Goal: Transaction & Acquisition: Purchase product/service

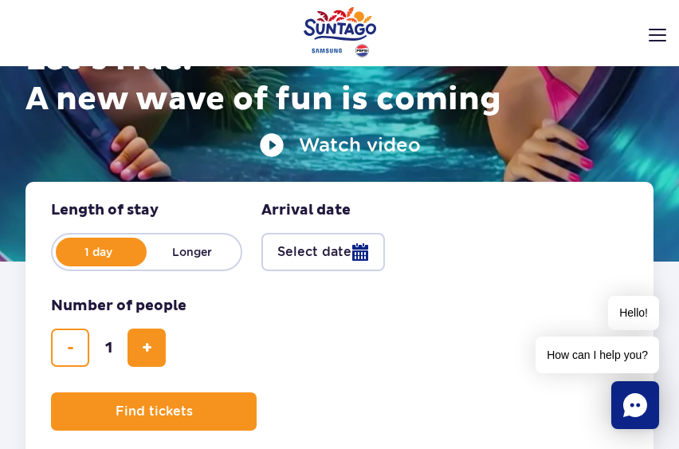
click at [649, 33] on img at bounding box center [658, 35] width 18 height 13
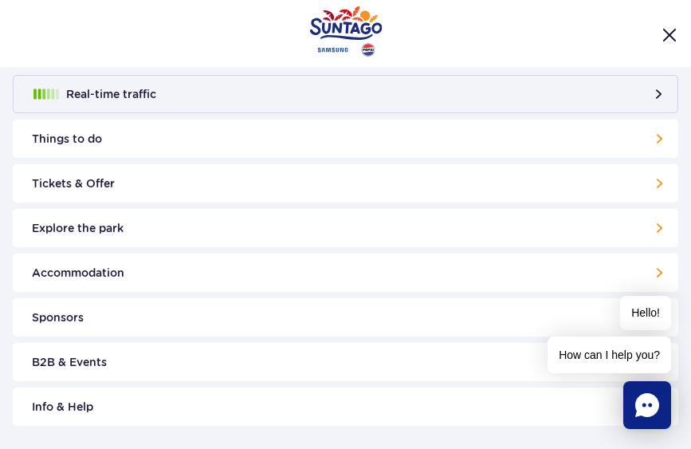
click at [544, 80] on button "Real-time traffic" at bounding box center [345, 94] width 665 height 38
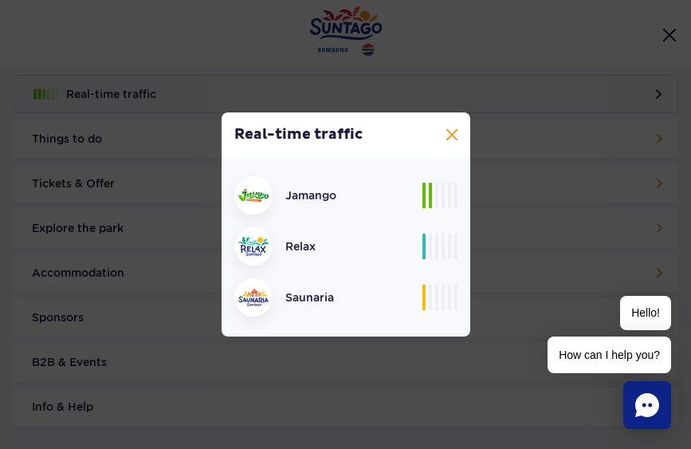
click at [453, 135] on button at bounding box center [451, 134] width 19 height 19
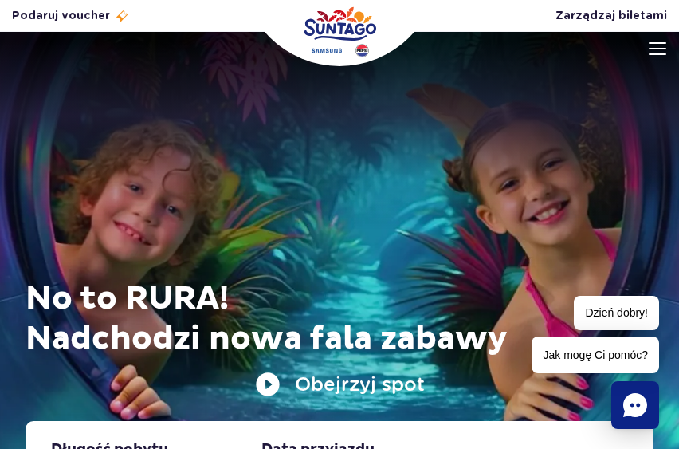
click at [647, 50] on div at bounding box center [339, 266] width 679 height 468
click at [661, 53] on img at bounding box center [658, 48] width 18 height 13
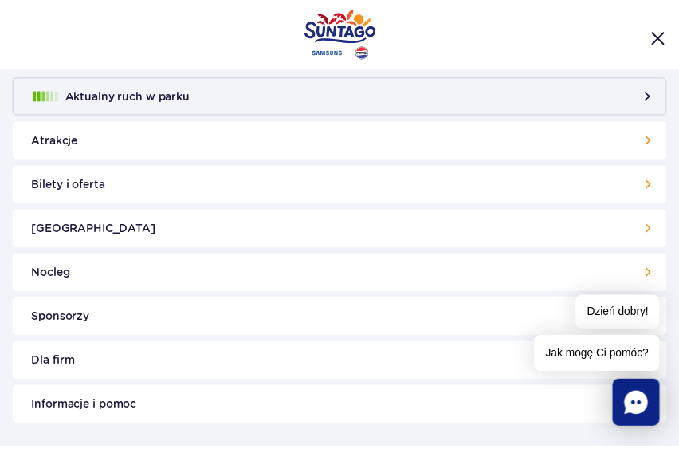
scroll to position [174, 0]
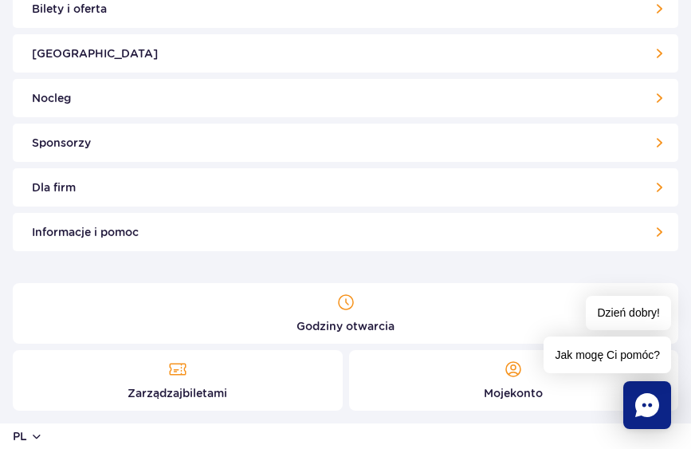
click at [324, 310] on link "Godziny otwarcia" at bounding box center [345, 313] width 665 height 61
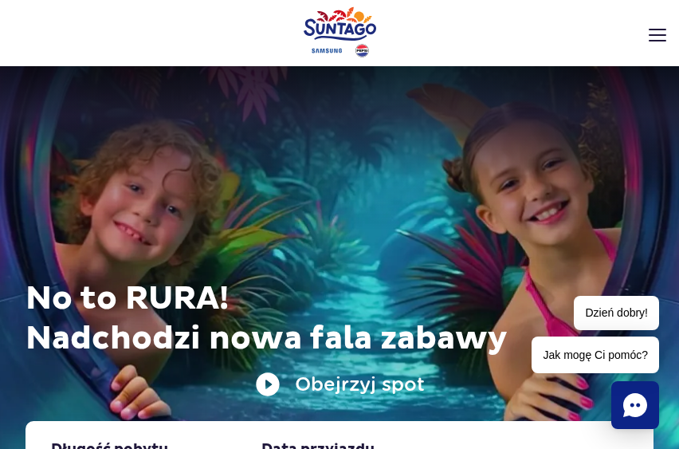
scroll to position [141, 0]
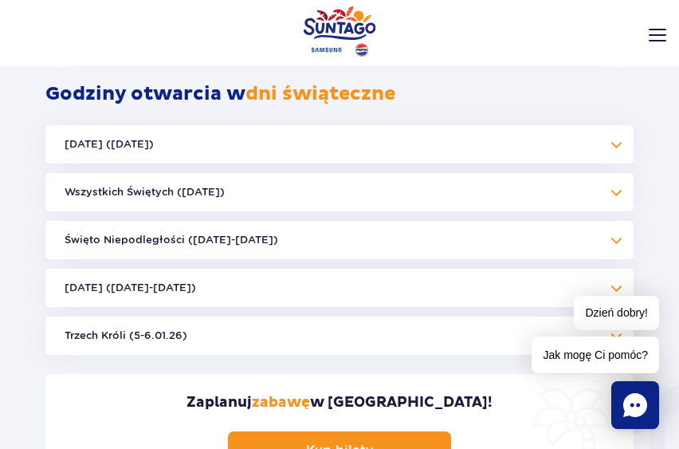
scroll to position [1158, 0]
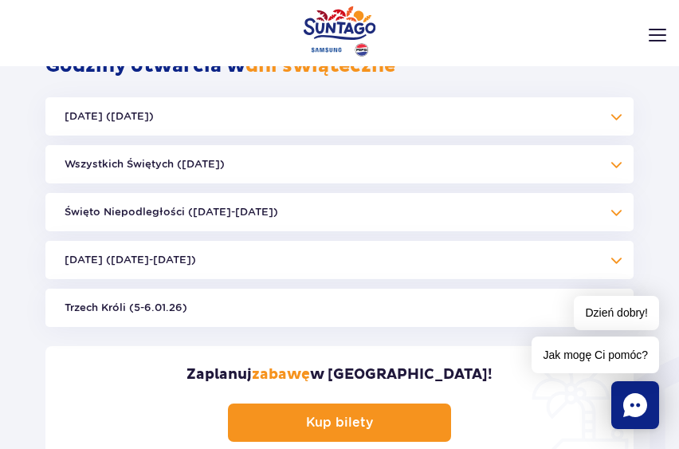
click at [599, 193] on button "Święto Niepodległości (09.11-11.11.25)" at bounding box center [339, 212] width 588 height 38
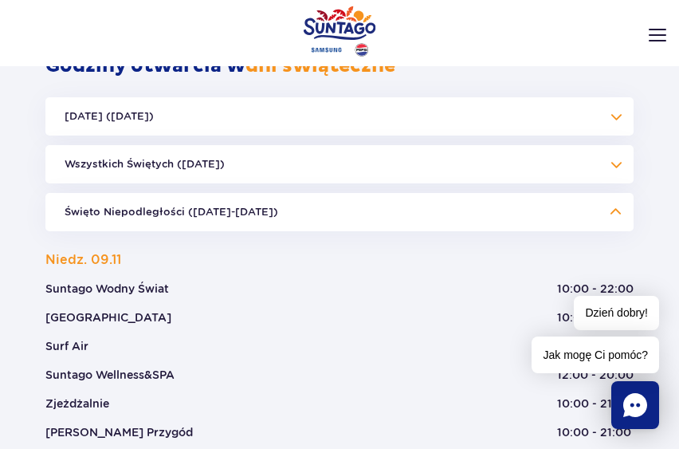
click at [621, 95] on header "Godziny otwarcia pl PL EN UA Moje konto Zarządzaj biletami Aktualny ruch w park…" at bounding box center [339, 67] width 679 height 70
click at [603, 92] on header "Godziny otwarcia pl PL EN UA Moje konto Zarządzaj biletami Aktualny ruch w park…" at bounding box center [339, 67] width 679 height 70
click at [612, 92] on header "Godziny otwarcia pl PL EN UA Moje konto Zarządzaj biletami Aktualny ruch w park…" at bounding box center [339, 67] width 679 height 70
click at [613, 96] on header "Godziny otwarcia pl PL EN UA Moje konto Zarządzaj biletami Aktualny ruch w park…" at bounding box center [339, 67] width 679 height 70
click at [614, 195] on button "Święto Niepodległości (09.11-11.11.25)" at bounding box center [339, 212] width 588 height 38
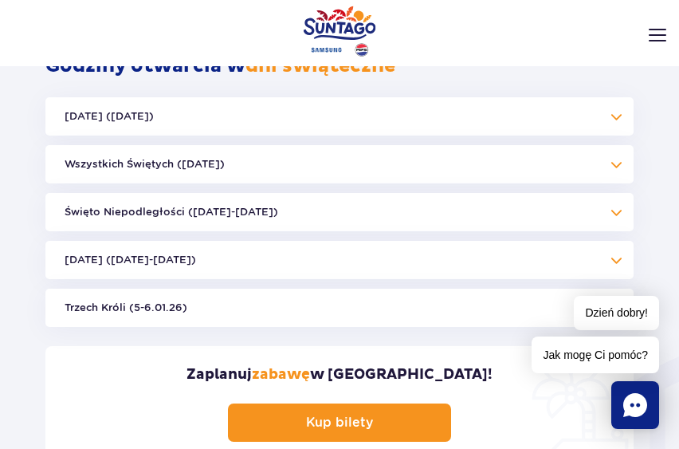
click at [610, 98] on header "Godziny otwarcia pl PL EN UA Moje konto Zarządzaj biletami Aktualny ruch w park…" at bounding box center [339, 67] width 679 height 70
click at [614, 98] on header "Godziny otwarcia pl PL EN UA Moje konto Zarządzaj biletami Aktualny ruch w park…" at bounding box center [339, 67] width 679 height 70
click at [617, 100] on header "Godziny otwarcia pl PL EN UA Moje konto Zarządzaj biletami Aktualny ruch w park…" at bounding box center [339, 67] width 679 height 70
click at [616, 97] on header "Godziny otwarcia pl PL EN UA Moje konto Zarządzaj biletami Aktualny ruch w park…" at bounding box center [339, 67] width 679 height 70
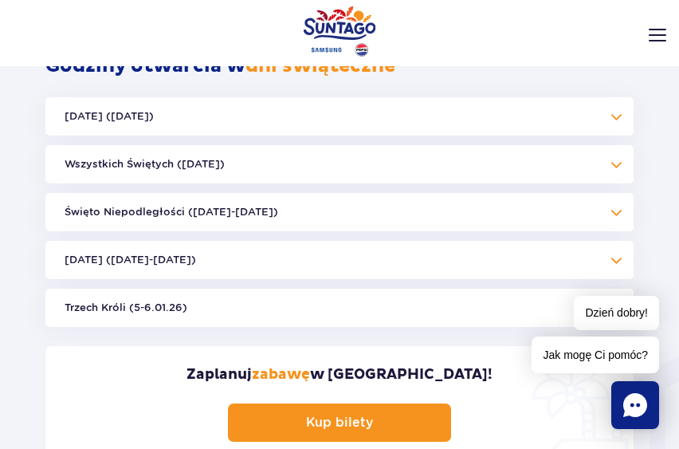
click at [600, 110] on button "Halloween (31.10.25)" at bounding box center [339, 116] width 588 height 38
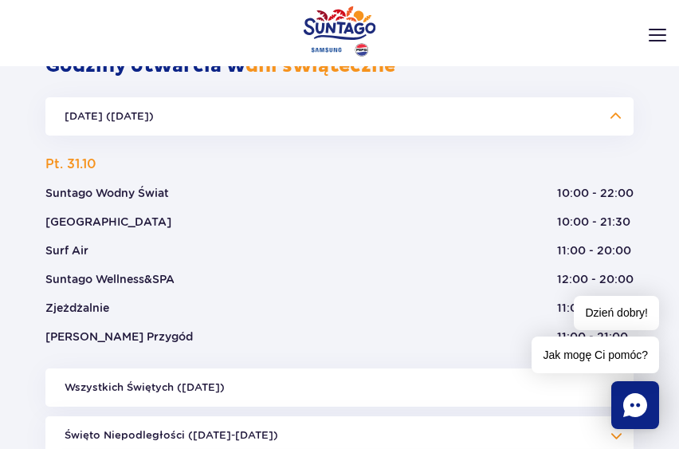
click at [601, 104] on button "Halloween (31.10.25)" at bounding box center [339, 116] width 588 height 38
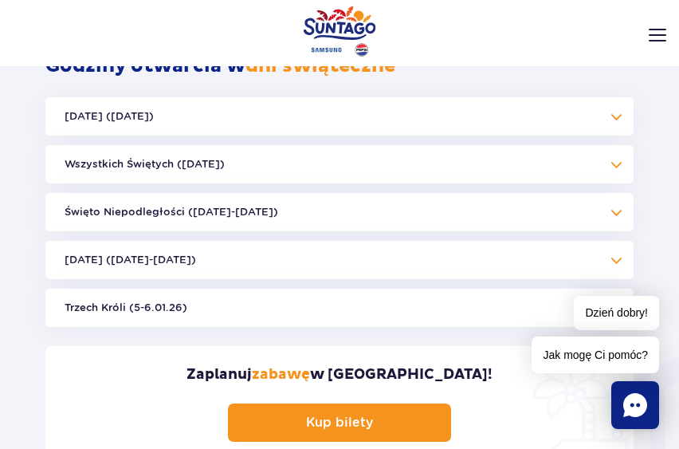
click at [598, 145] on button "Wszystkich Świętych (01.11.25)" at bounding box center [339, 164] width 588 height 38
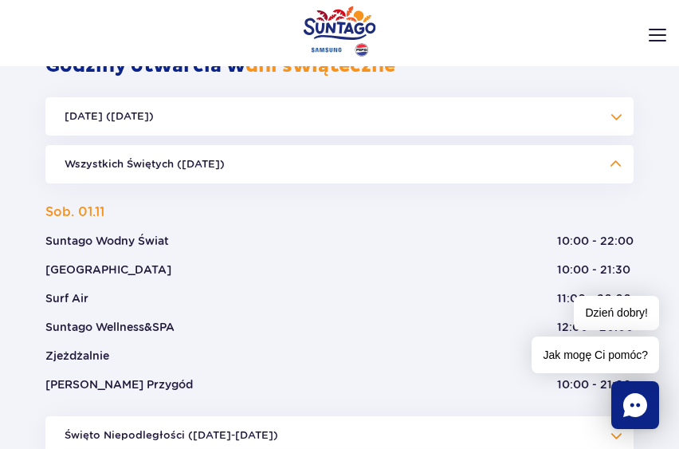
click at [598, 145] on button "Wszystkich Świętych (01.11.25)" at bounding box center [339, 164] width 588 height 38
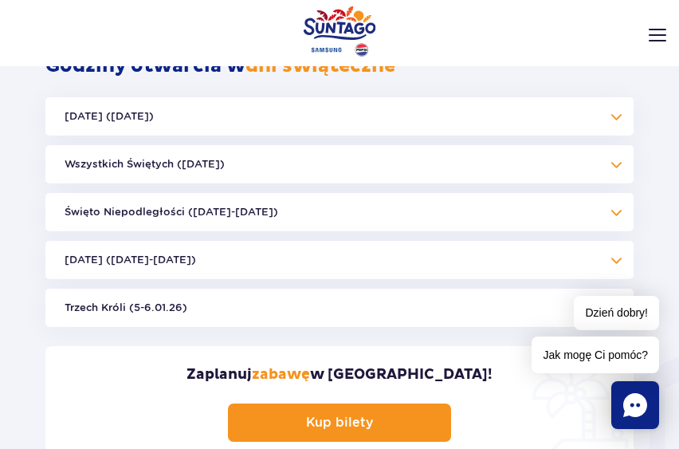
click at [567, 241] on button "Boże Narodzenie (23.12-01.01.26)" at bounding box center [339, 260] width 588 height 38
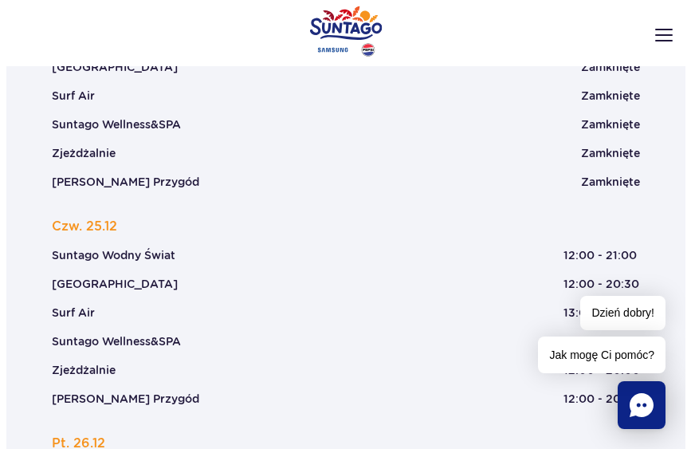
scroll to position [1556, 0]
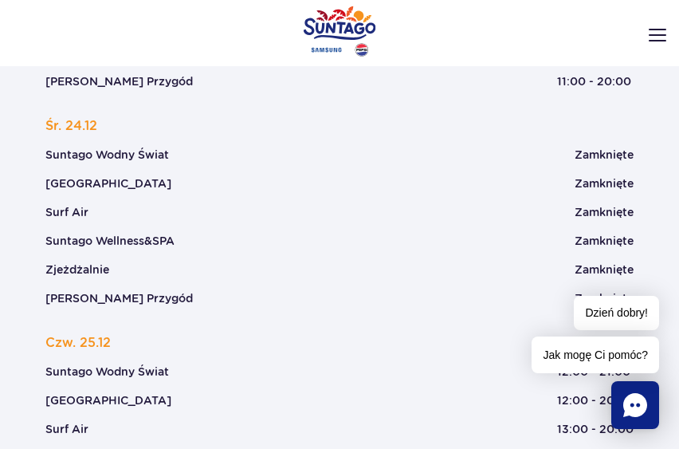
click at [654, 30] on img at bounding box center [658, 35] width 18 height 13
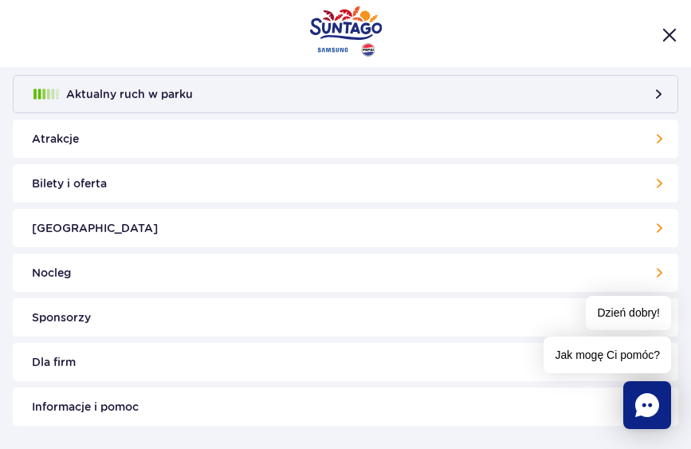
click at [639, 178] on link "Bilety i oferta" at bounding box center [345, 183] width 665 height 38
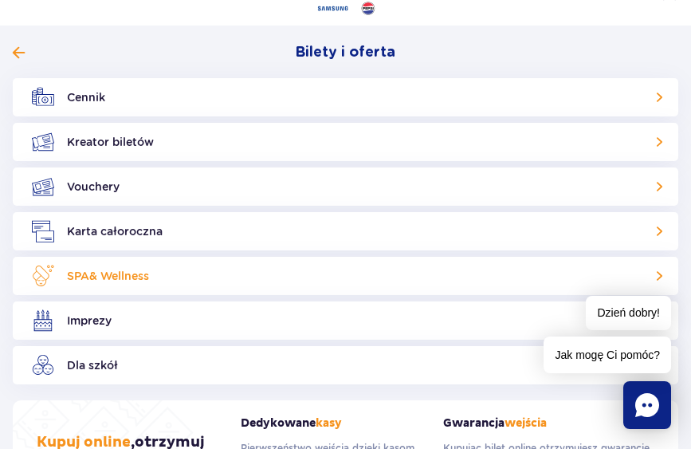
scroll to position [80, 0]
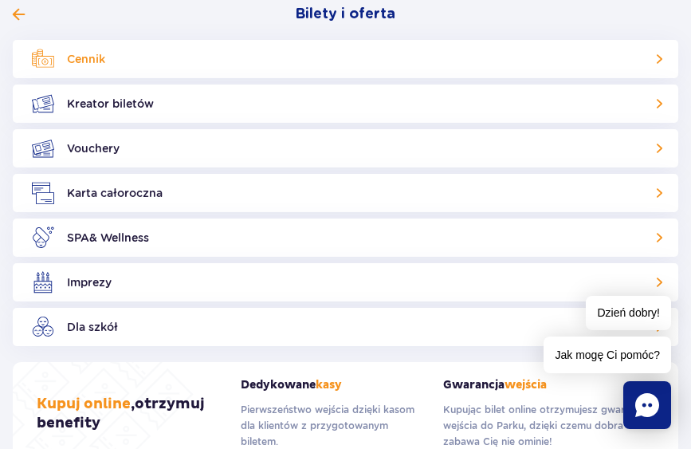
click at [642, 59] on link "Cennik" at bounding box center [345, 59] width 665 height 38
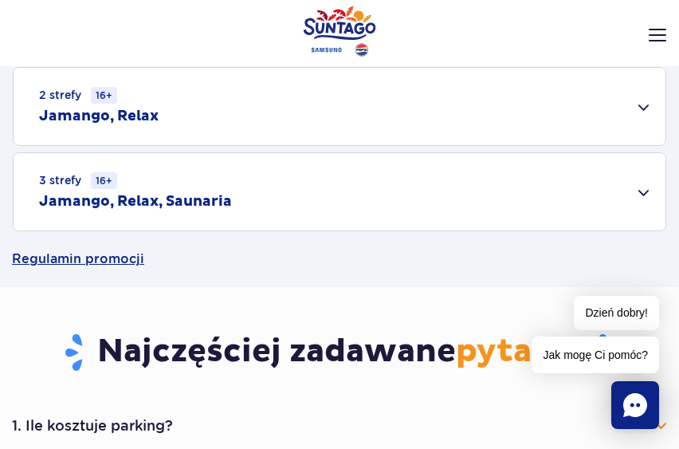
scroll to position [478, 0]
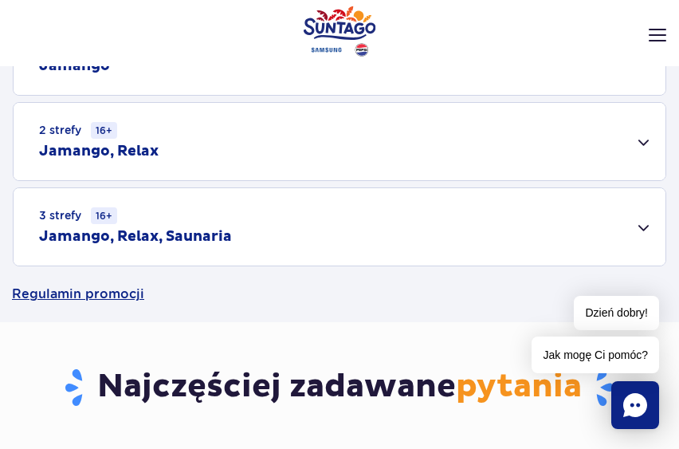
click at [610, 230] on div "3 strefy 16+ Jamango, Relax, Saunaria" at bounding box center [340, 226] width 652 height 77
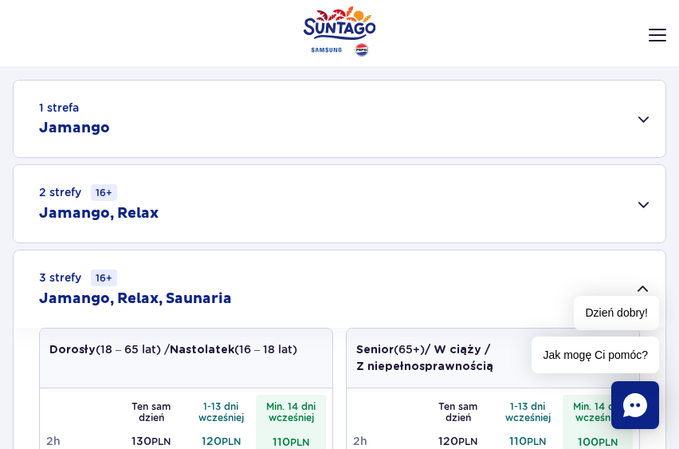
scroll to position [319, 0]
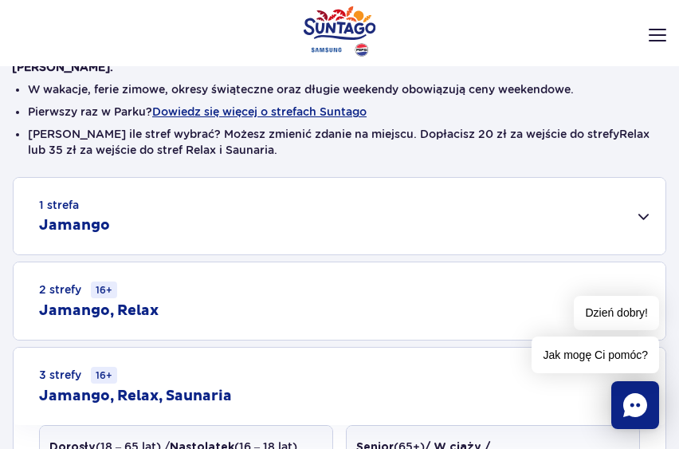
click at [374, 283] on div "2 strefy 16+ Jamango, Relax" at bounding box center [340, 300] width 652 height 77
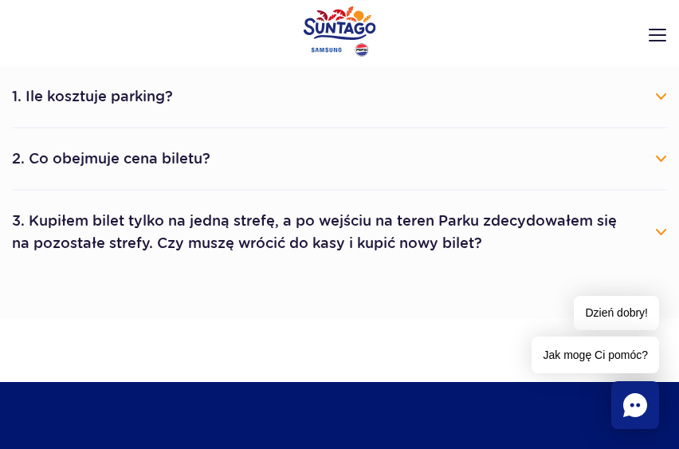
scroll to position [1275, 0]
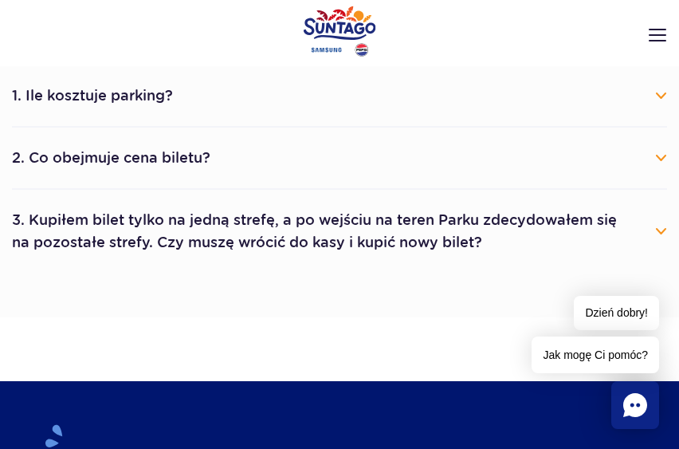
click at [435, 115] on li "1. Ile kosztuje parking? Parking kosztuje 25 zł za każdy rozpoczęty dzień kalen…" at bounding box center [339, 96] width 655 height 62
click at [633, 87] on header "Godziny otwarcia pl PL EN UA Moje konto Zarządzaj biletami Aktualny ruch w park…" at bounding box center [339, 67] width 679 height 70
click at [660, 92] on header "Godziny otwarcia pl PL EN UA Moje konto Zarządzaj biletami Aktualny ruch w park…" at bounding box center [339, 67] width 679 height 70
drag, startPoint x: 630, startPoint y: 104, endPoint x: 508, endPoint y: 105, distance: 121.9
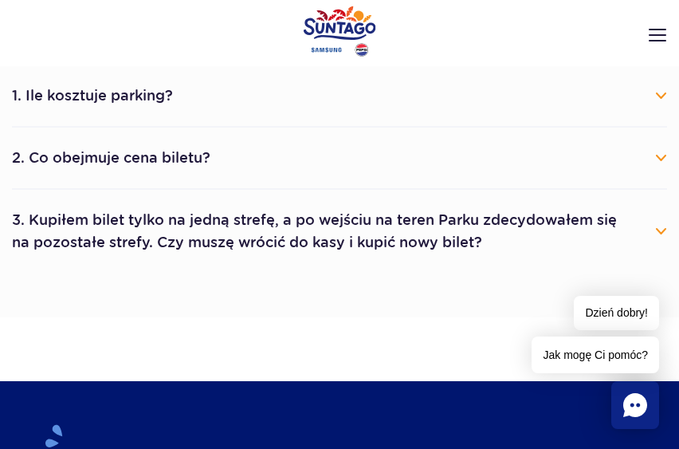
click at [629, 105] on button "1. Ile kosztuje parking?" at bounding box center [339, 95] width 655 height 35
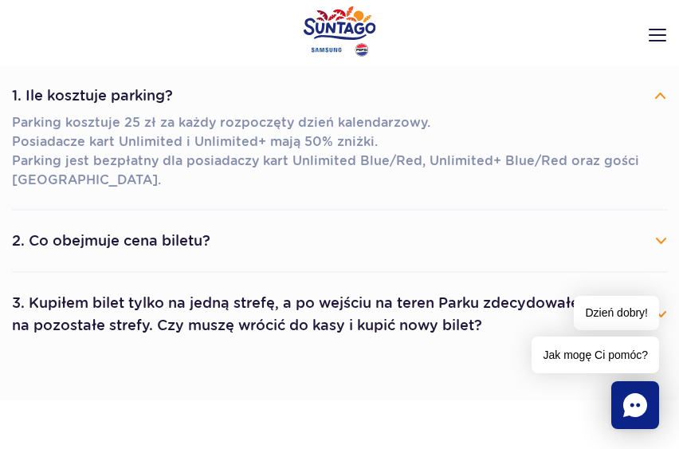
click at [294, 247] on button "2. Co obejmuje cena biletu?" at bounding box center [339, 240] width 655 height 35
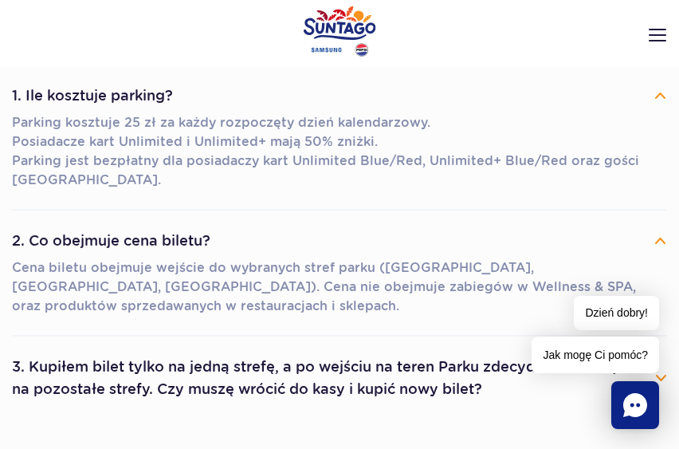
click at [295, 255] on button "2. Co obejmuje cena biletu?" at bounding box center [339, 240] width 655 height 35
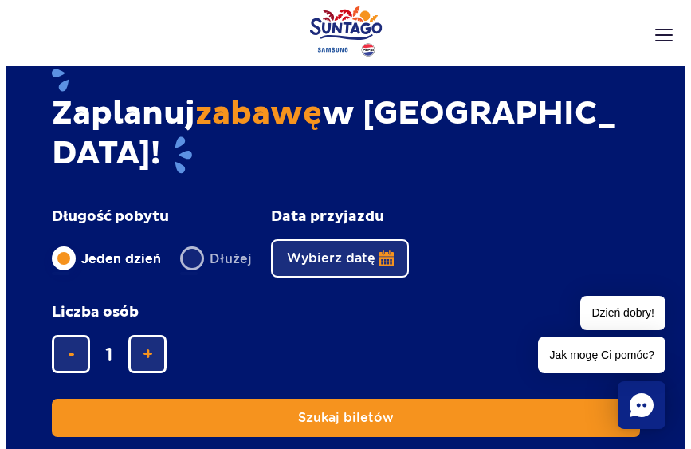
scroll to position [1753, 0]
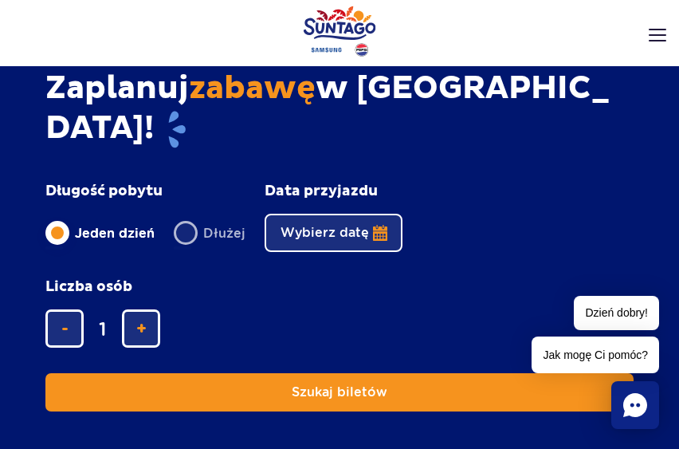
click at [325, 214] on button "Wybierz datę" at bounding box center [334, 233] width 138 height 38
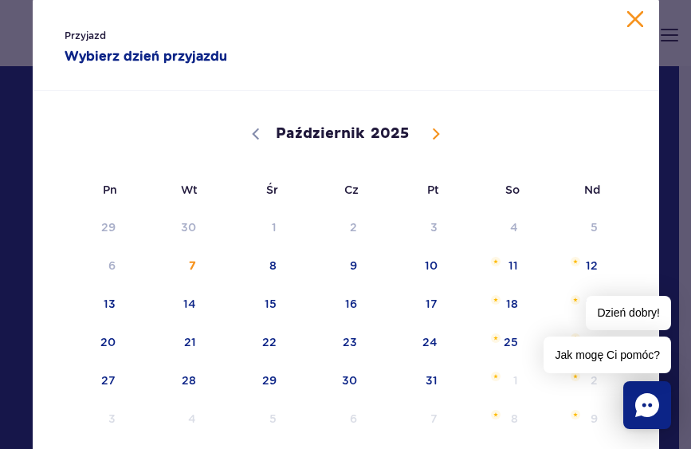
scroll to position [0, 0]
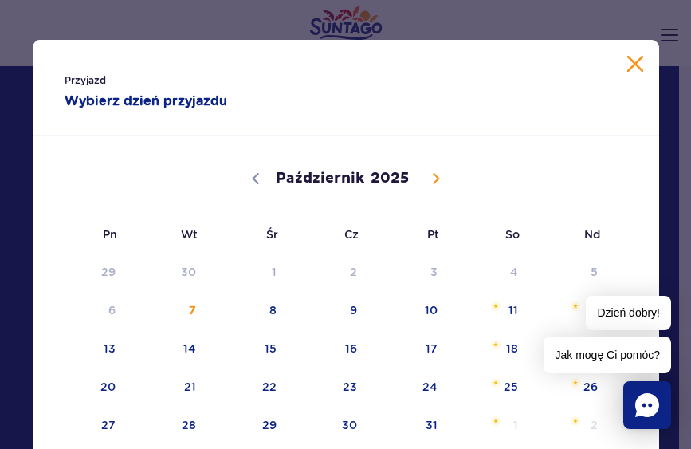
click at [433, 174] on icon at bounding box center [436, 179] width 6 height 10
select select "10"
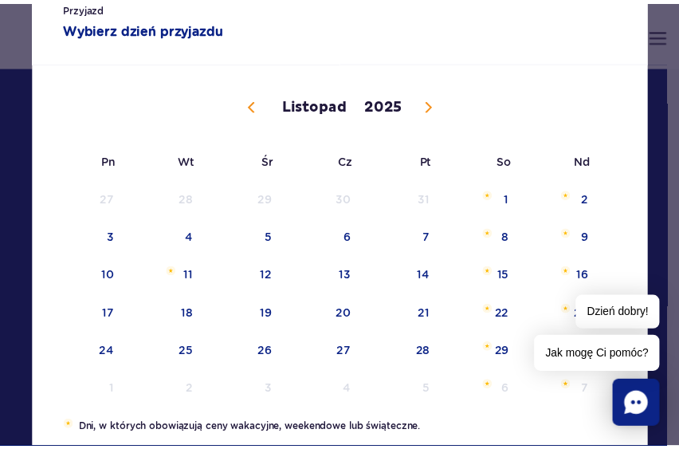
scroll to position [159, 0]
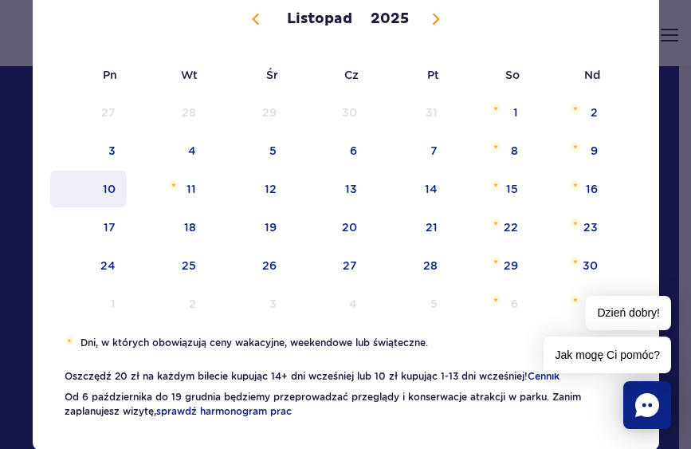
click at [96, 185] on span "10" at bounding box center [89, 189] width 80 height 37
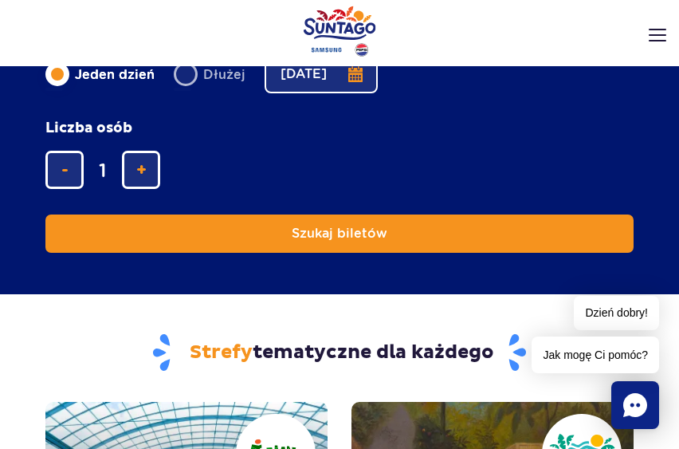
scroll to position [1912, 0]
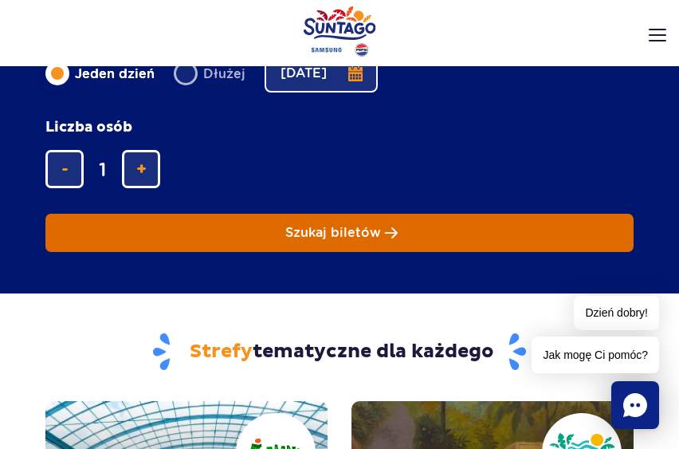
click at [373, 225] on span "Szukaj biletów" at bounding box center [333, 232] width 96 height 14
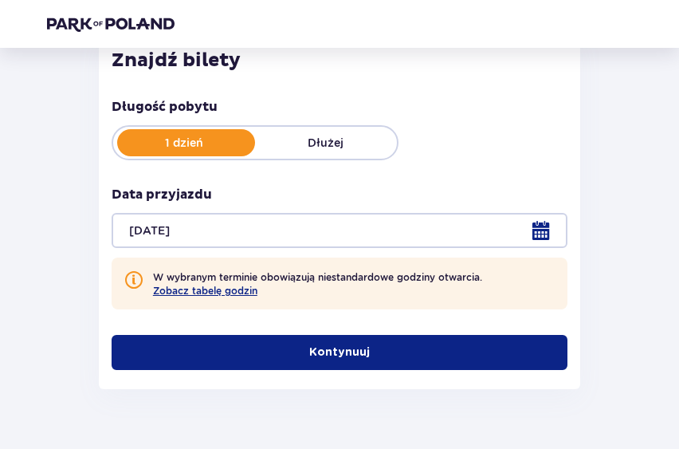
scroll to position [239, 0]
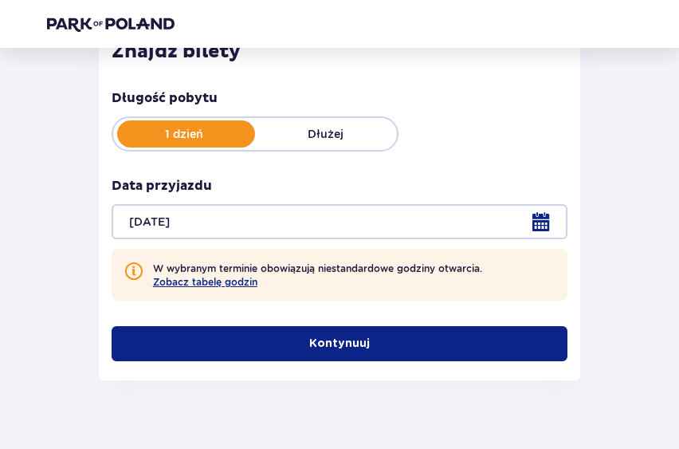
click at [394, 347] on button "Kontynuuj" at bounding box center [340, 343] width 456 height 35
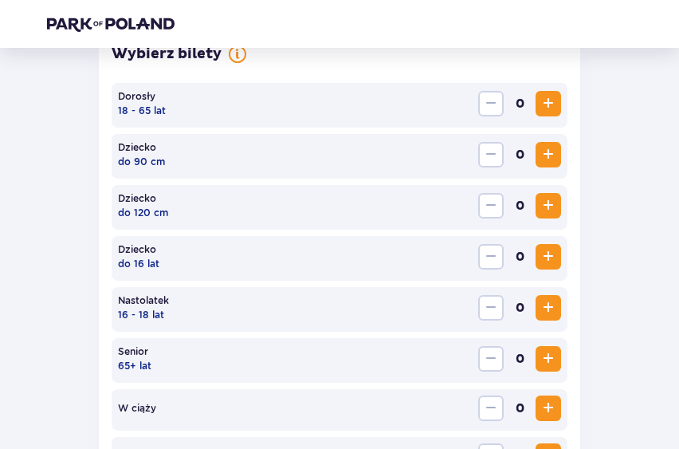
scroll to position [472, 0]
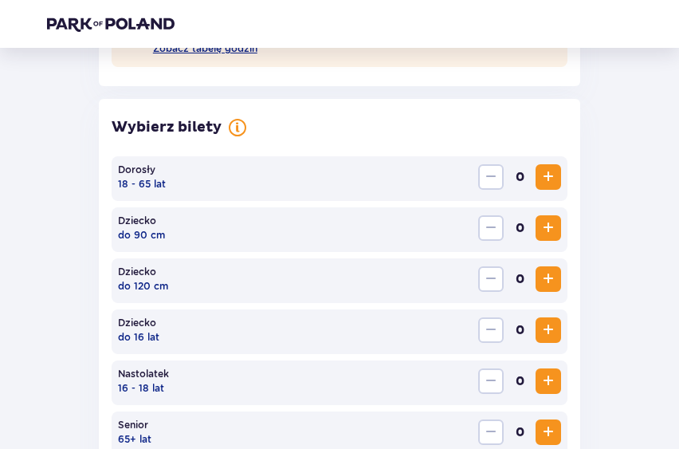
click at [558, 171] on span "Zwiększ" at bounding box center [548, 176] width 19 height 19
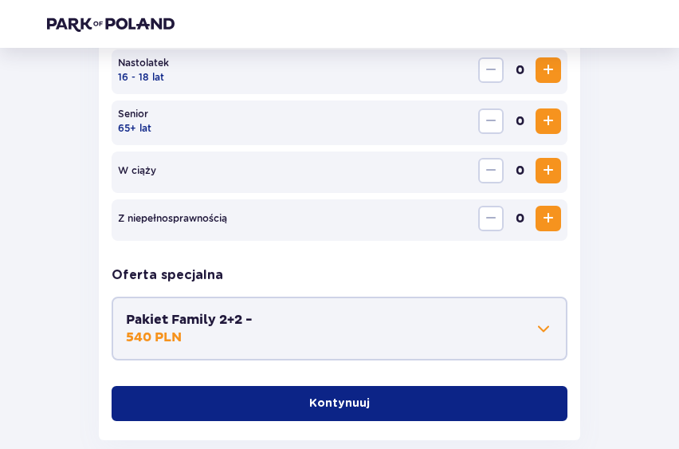
scroll to position [870, 0]
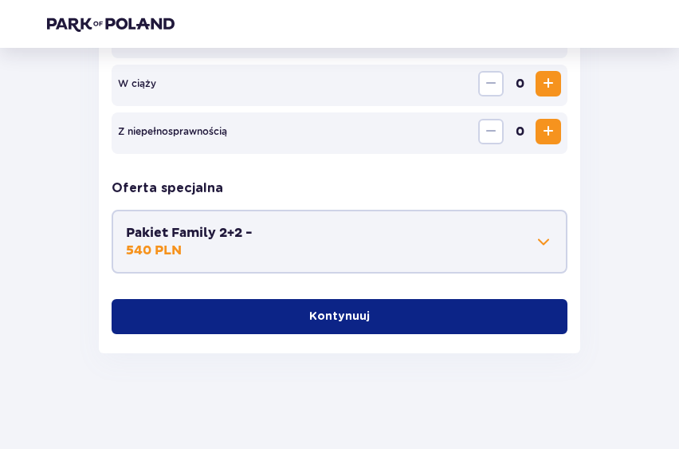
click at [310, 292] on div "Dorosły 18 - 65 lat 2 Dziecko do 90 cm 0 Dziecko do 120 cm 0 Dziecko do 16 lat …" at bounding box center [340, 46] width 456 height 575
click at [318, 307] on button "Kontynuuj" at bounding box center [340, 316] width 456 height 35
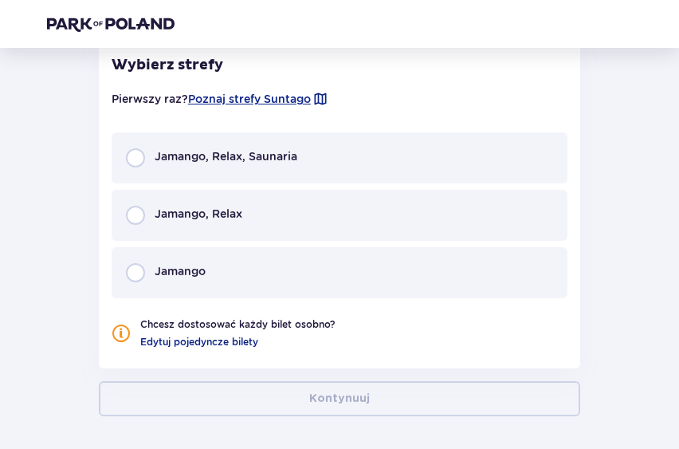
scroll to position [1143, 0]
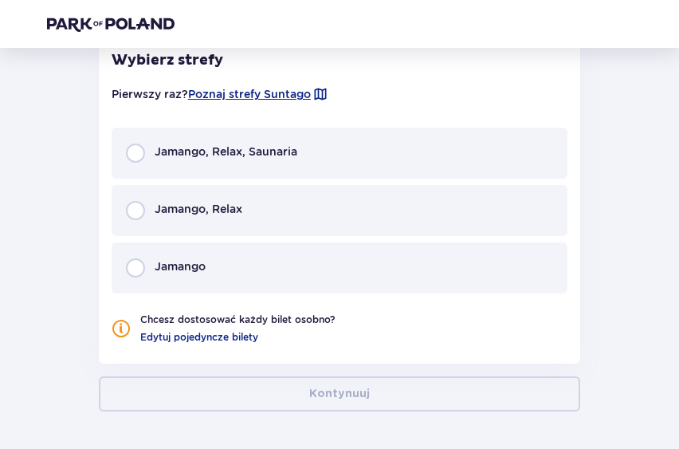
click at [356, 155] on div "Jamango, Relax, Saunaria" at bounding box center [340, 152] width 456 height 51
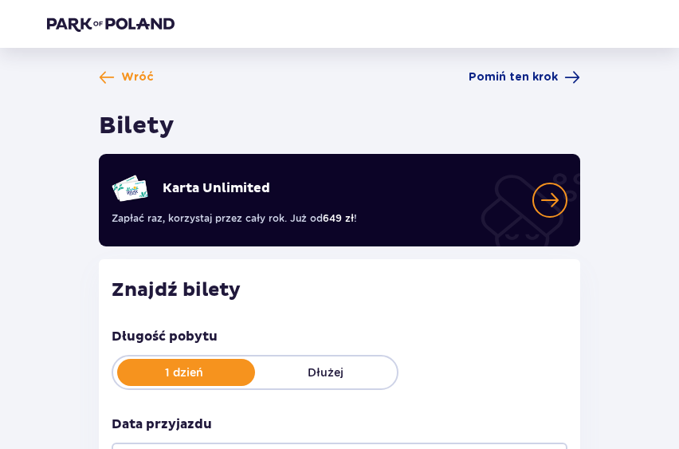
scroll to position [0, 0]
